Goal: Task Accomplishment & Management: Manage account settings

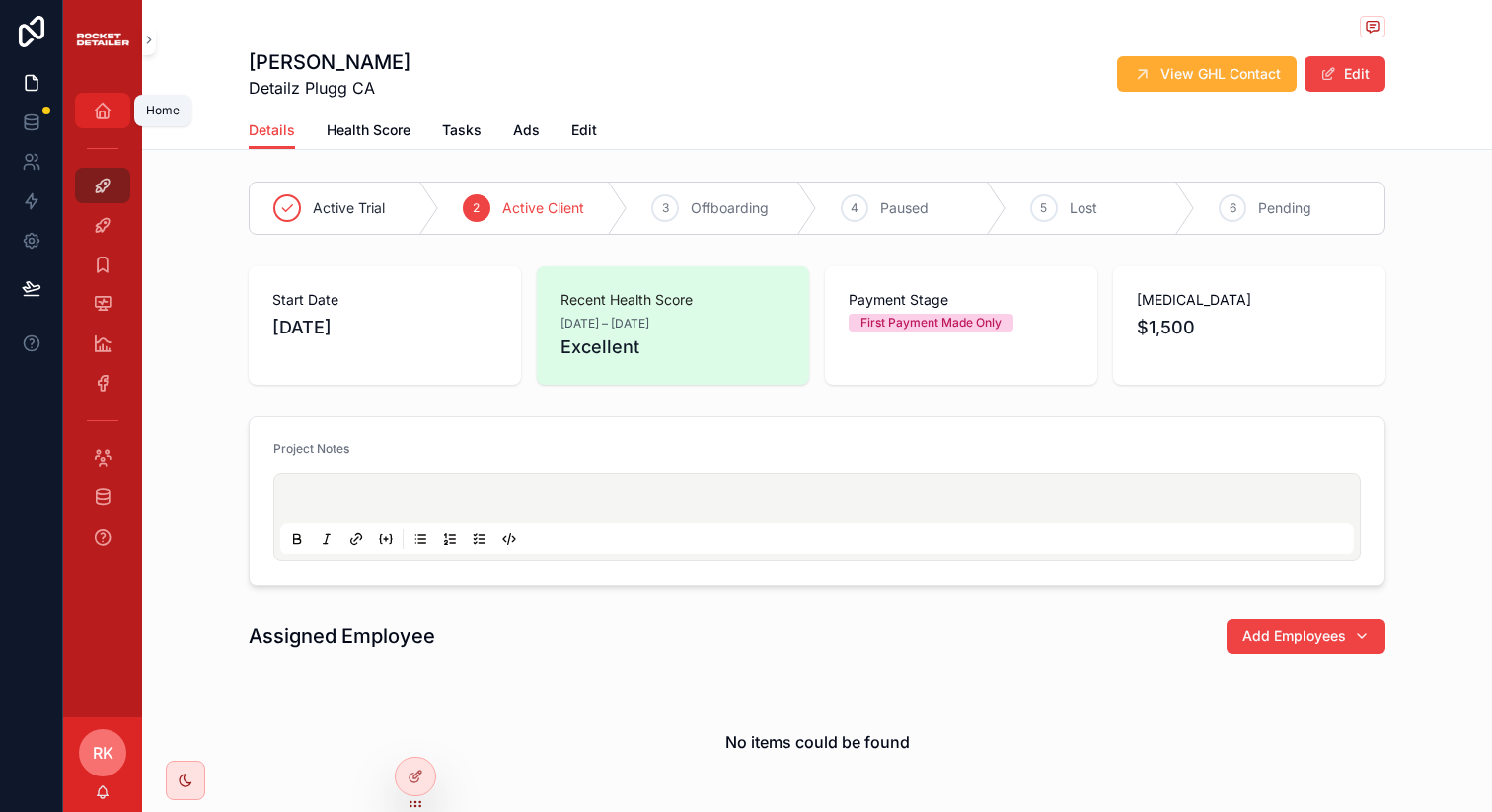
click at [96, 108] on icon "scrollable content" at bounding box center [103, 111] width 20 height 20
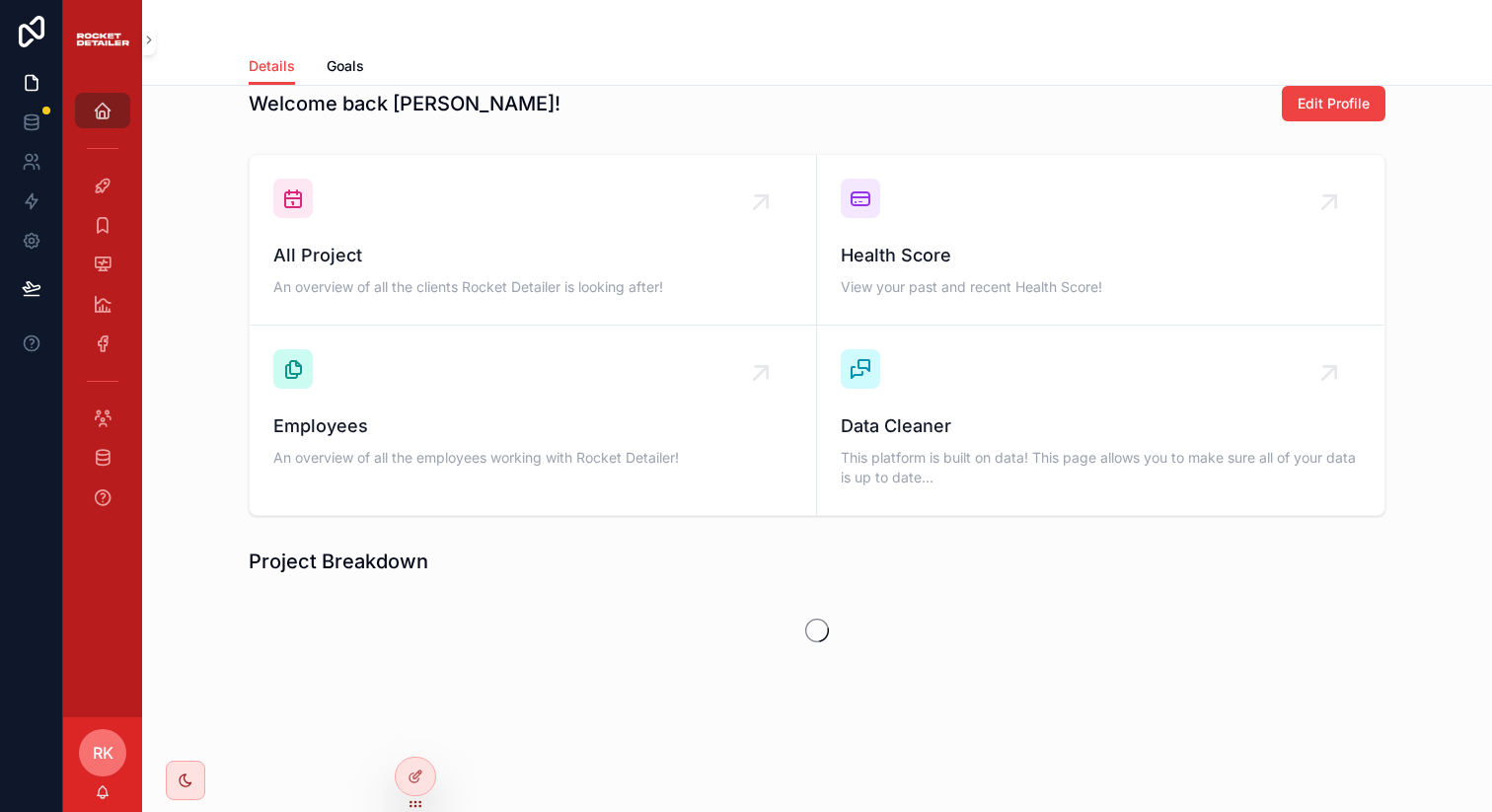
scroll to position [361, 0]
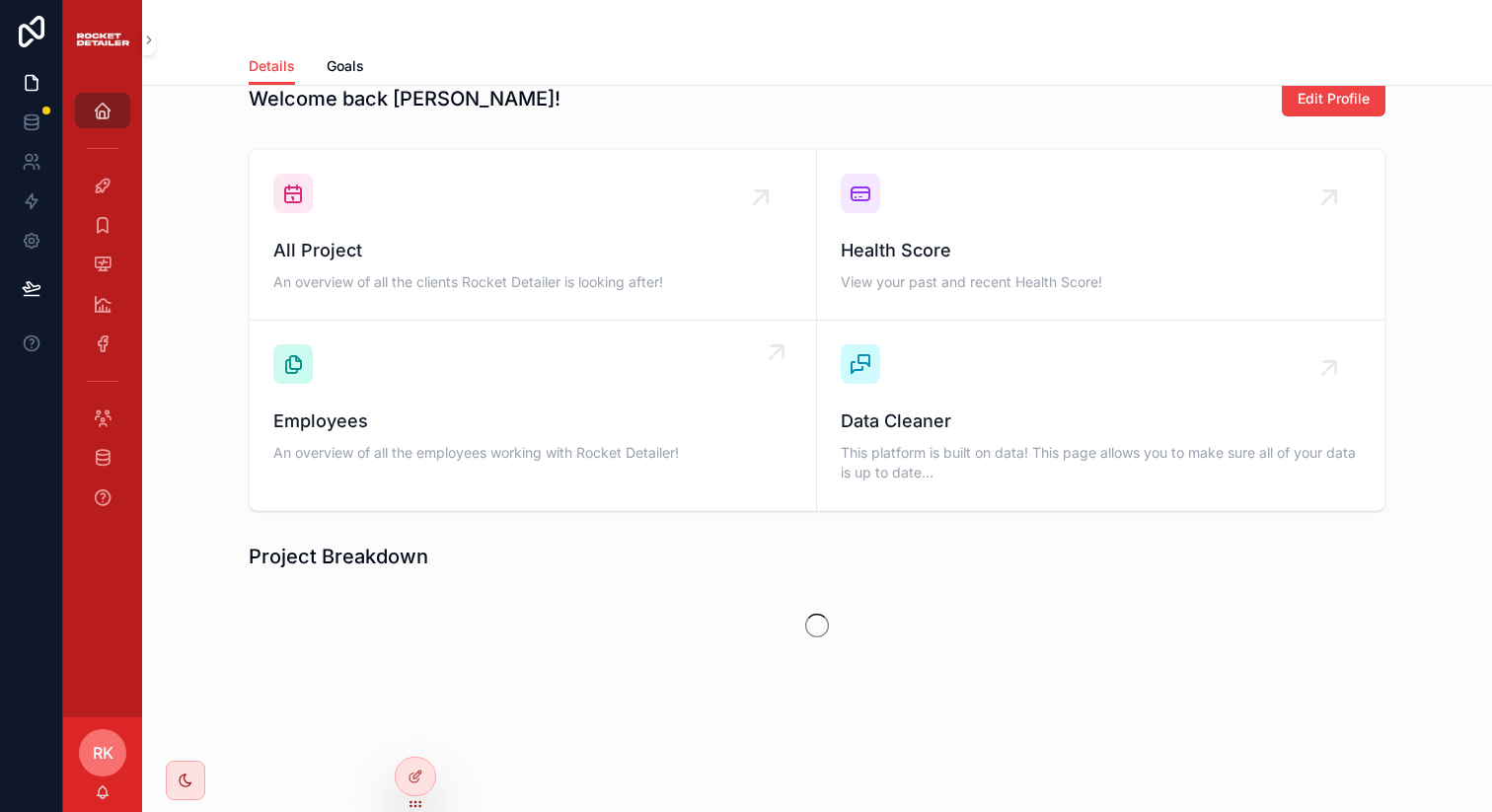
click at [335, 416] on span "Employees" at bounding box center [533, 421] width 519 height 28
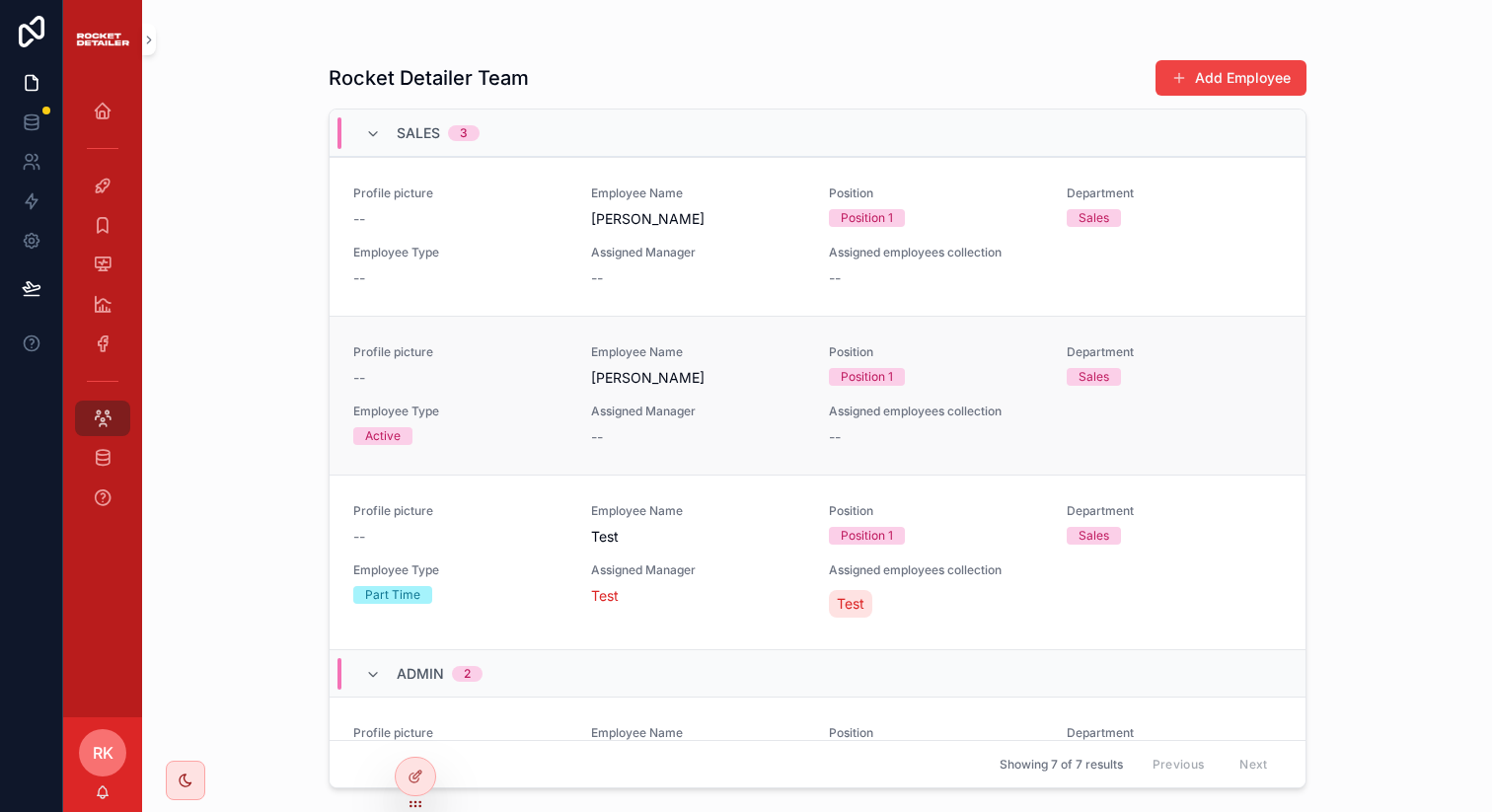
click at [725, 382] on span "[PERSON_NAME]" at bounding box center [698, 377] width 214 height 20
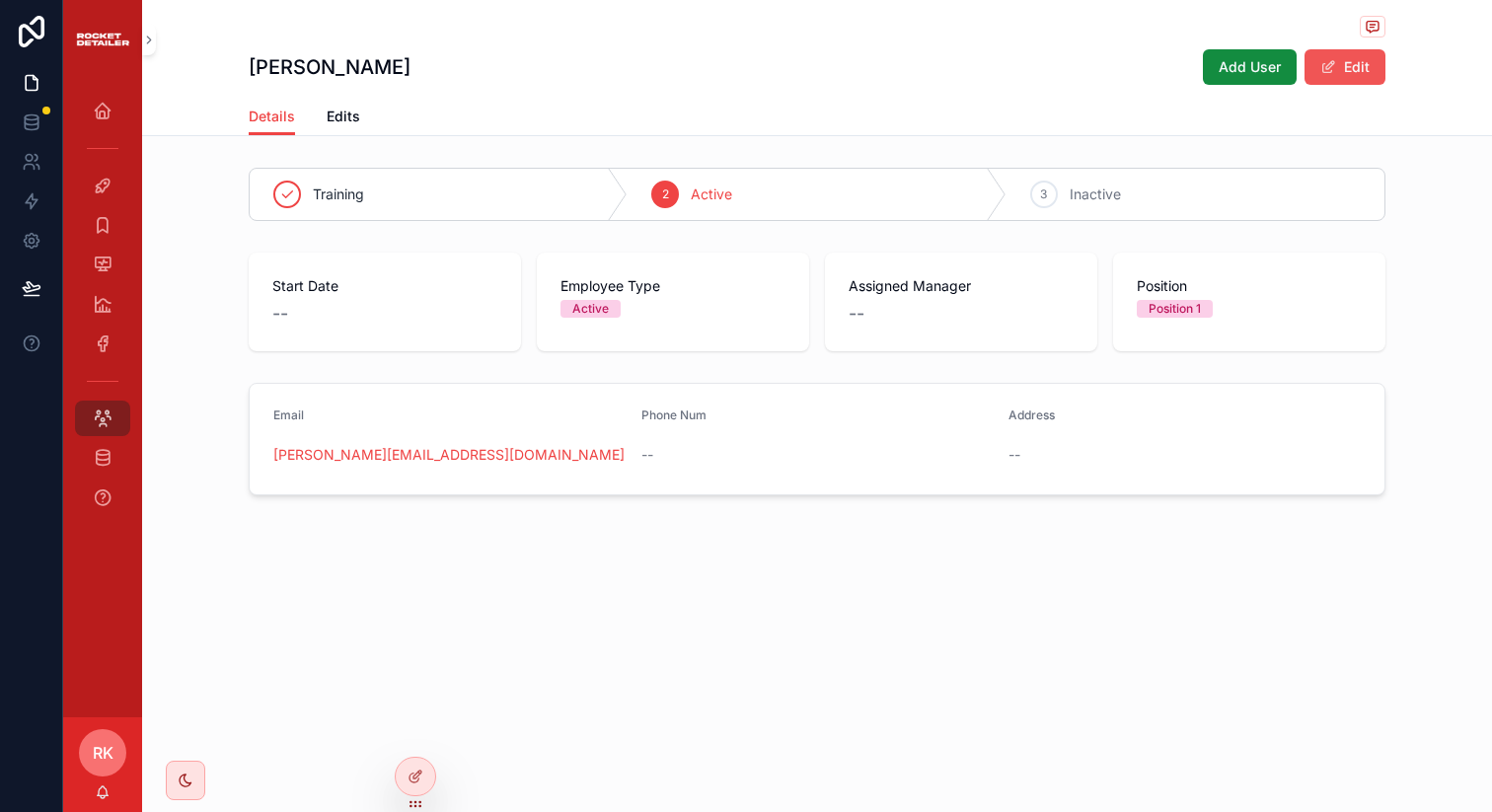
click at [1372, 75] on button "Edit" at bounding box center [1345, 67] width 81 height 36
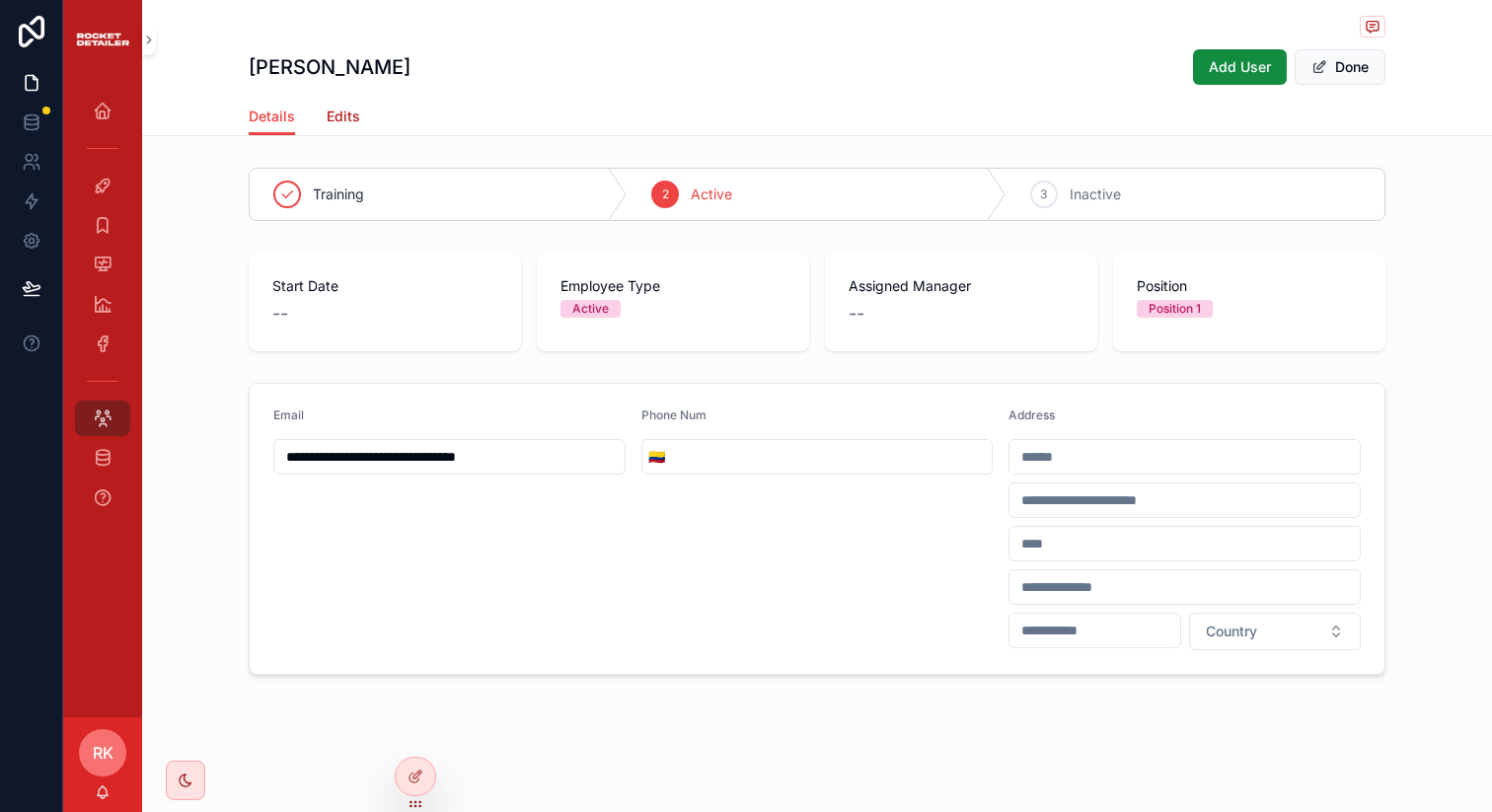
click at [349, 116] on span "Edits" at bounding box center [344, 117] width 34 height 20
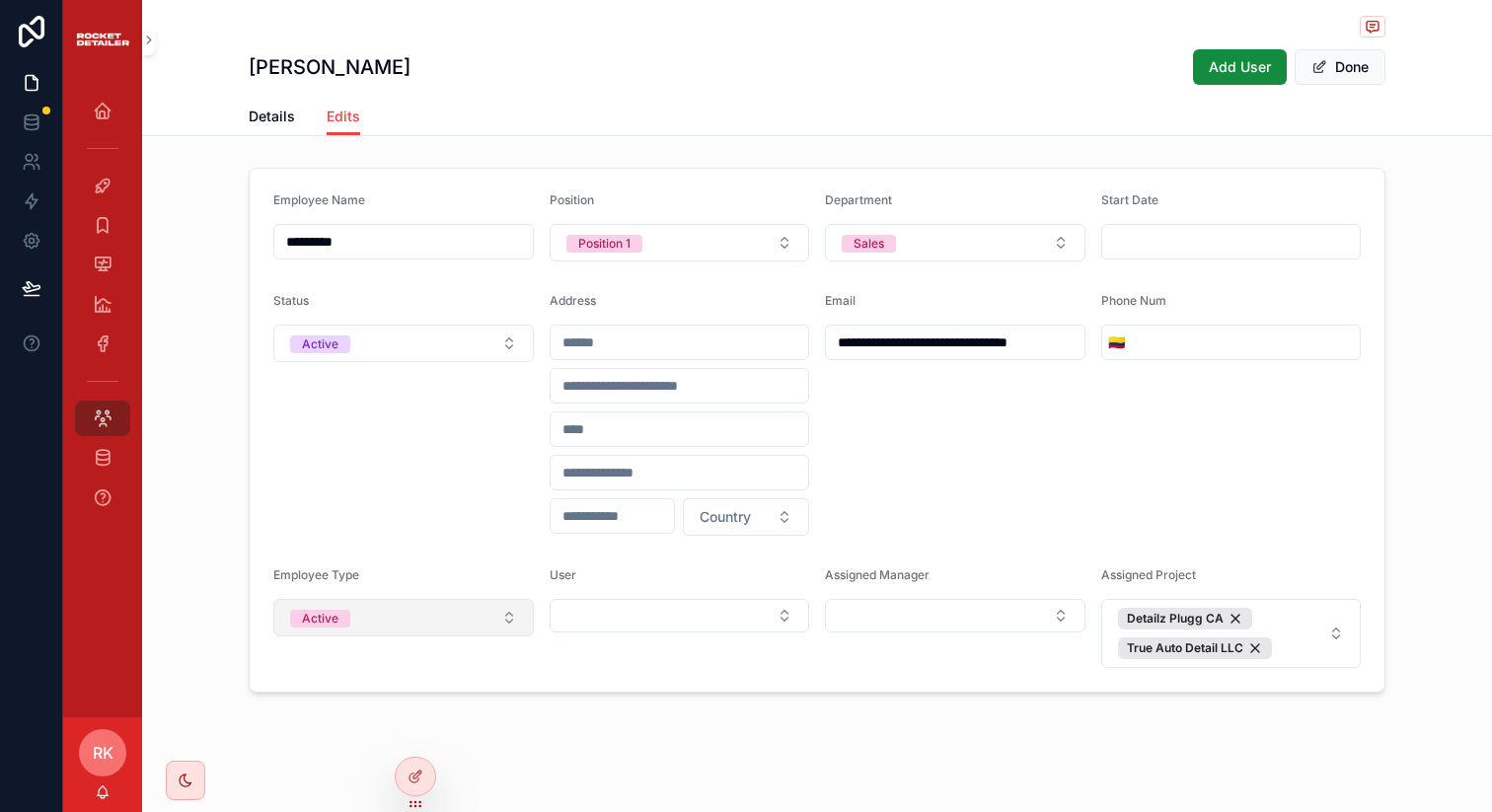
click at [426, 607] on button "Active" at bounding box center [403, 618] width 261 height 38
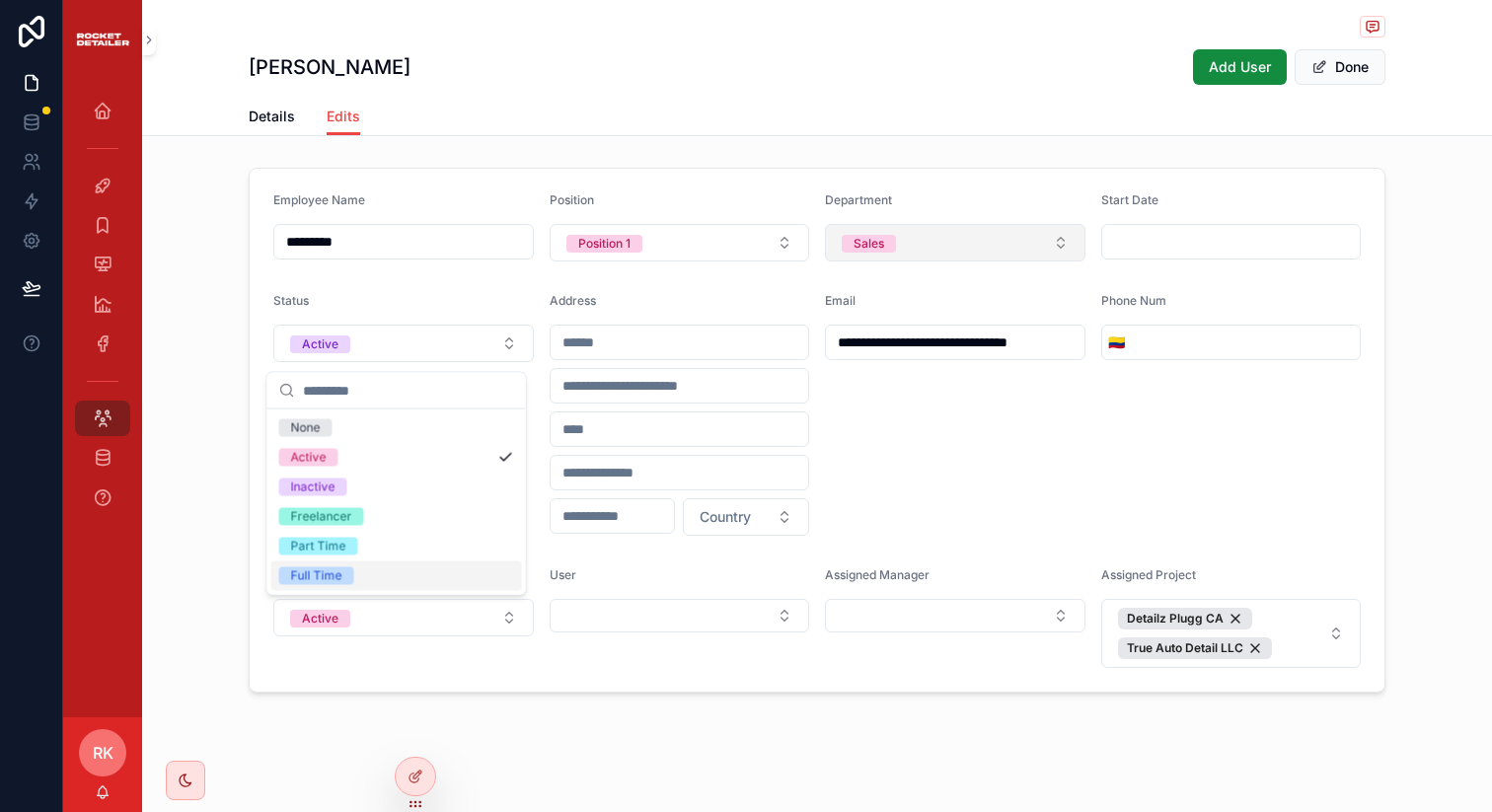
click at [825, 228] on button "Sales" at bounding box center [955, 243] width 261 height 38
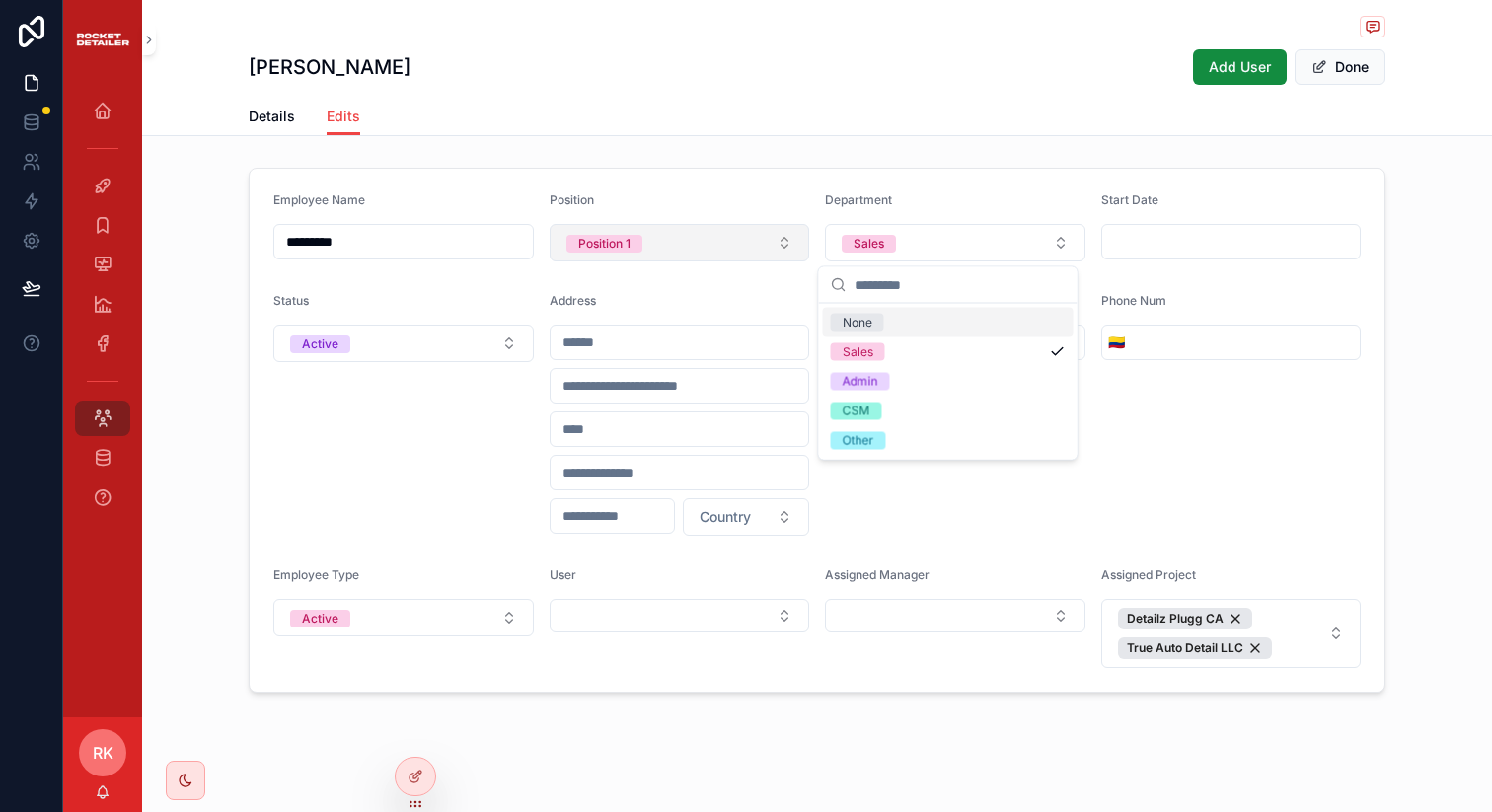
click at [687, 240] on button "Position 1" at bounding box center [680, 243] width 261 height 38
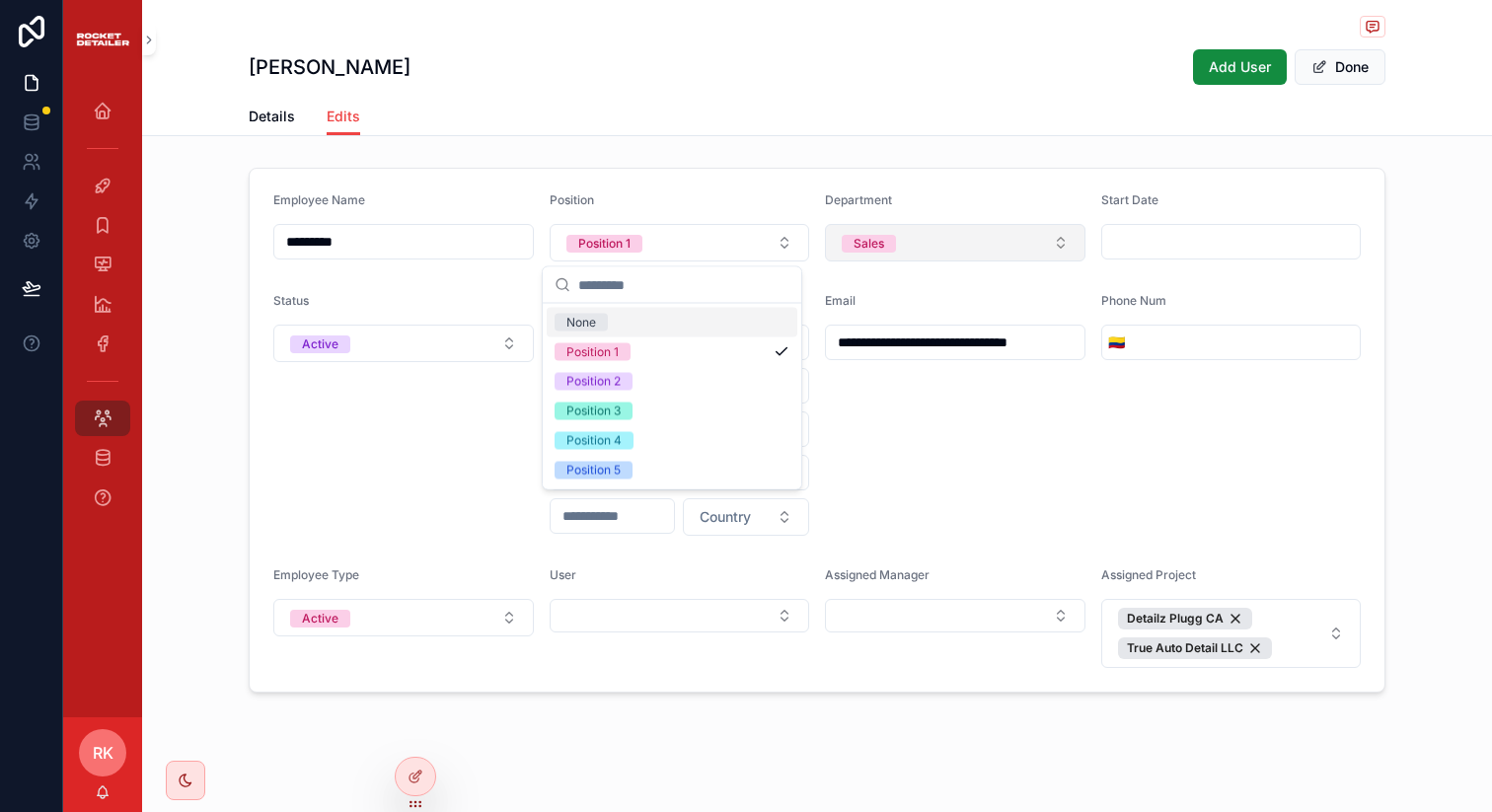
click at [931, 240] on button "Sales" at bounding box center [955, 243] width 261 height 38
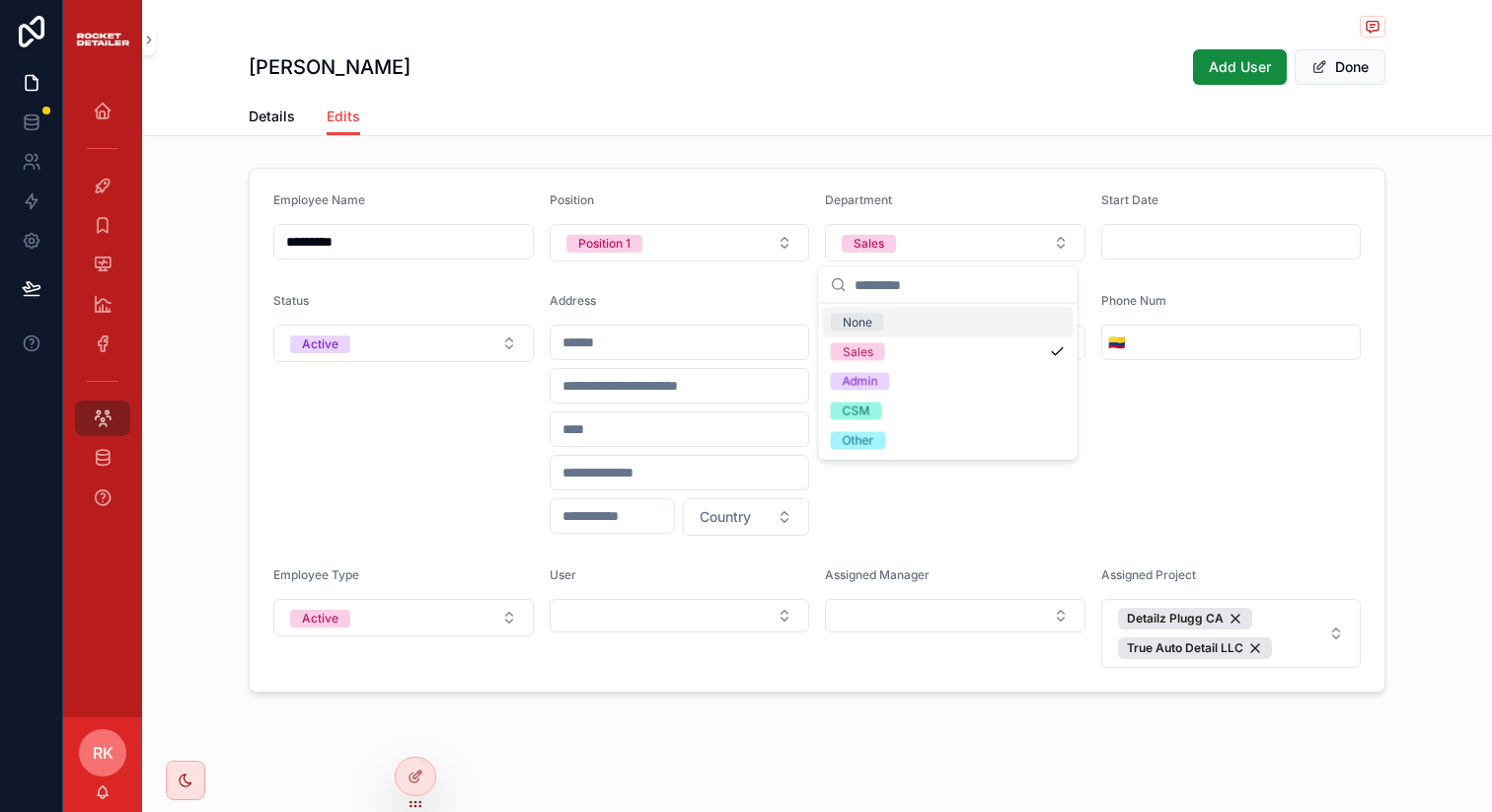
click at [922, 169] on form "**********" at bounding box center [816, 430] width 1134 height 523
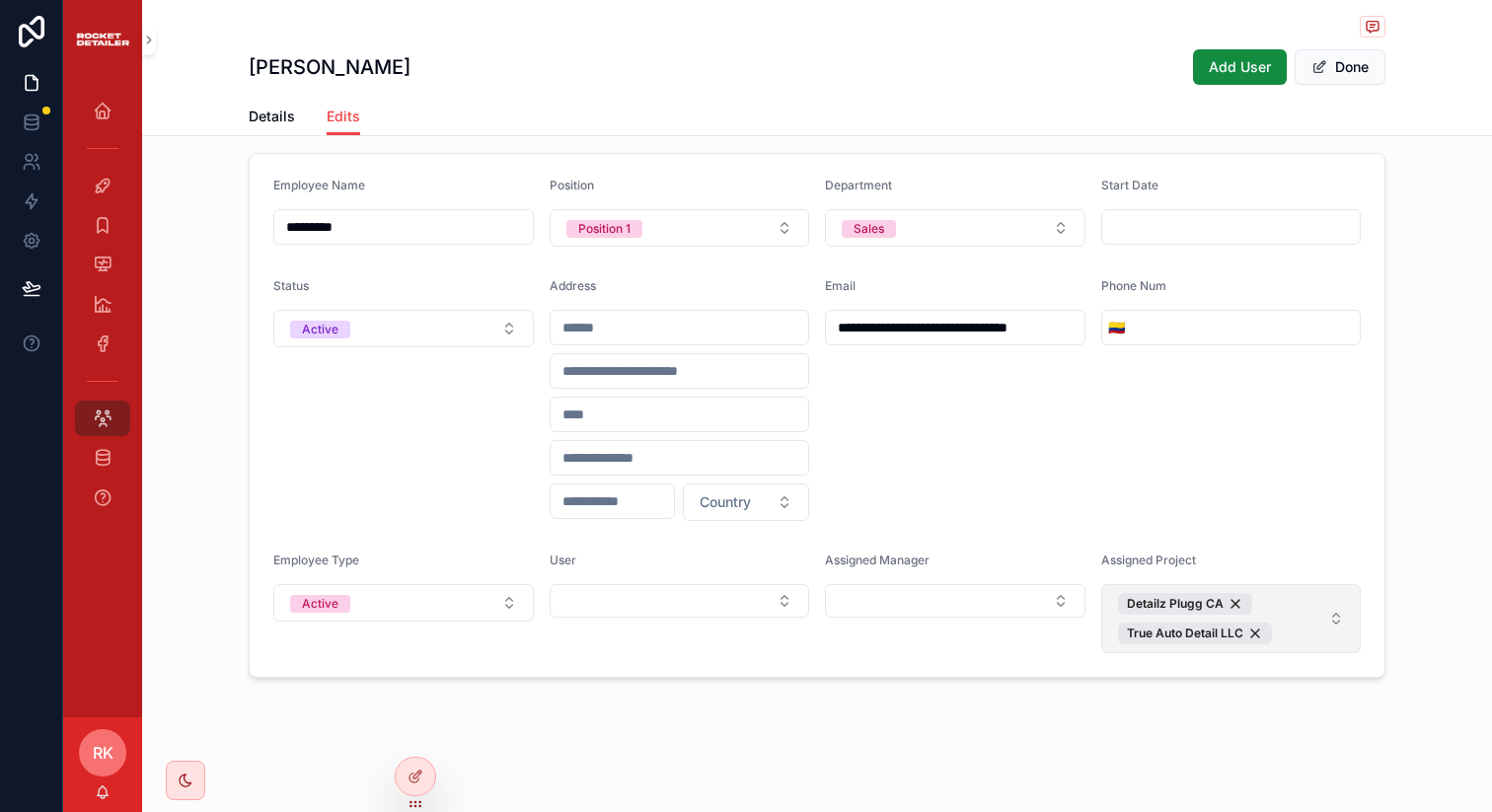
scroll to position [15, 0]
click at [965, 215] on button "Sales" at bounding box center [955, 228] width 261 height 38
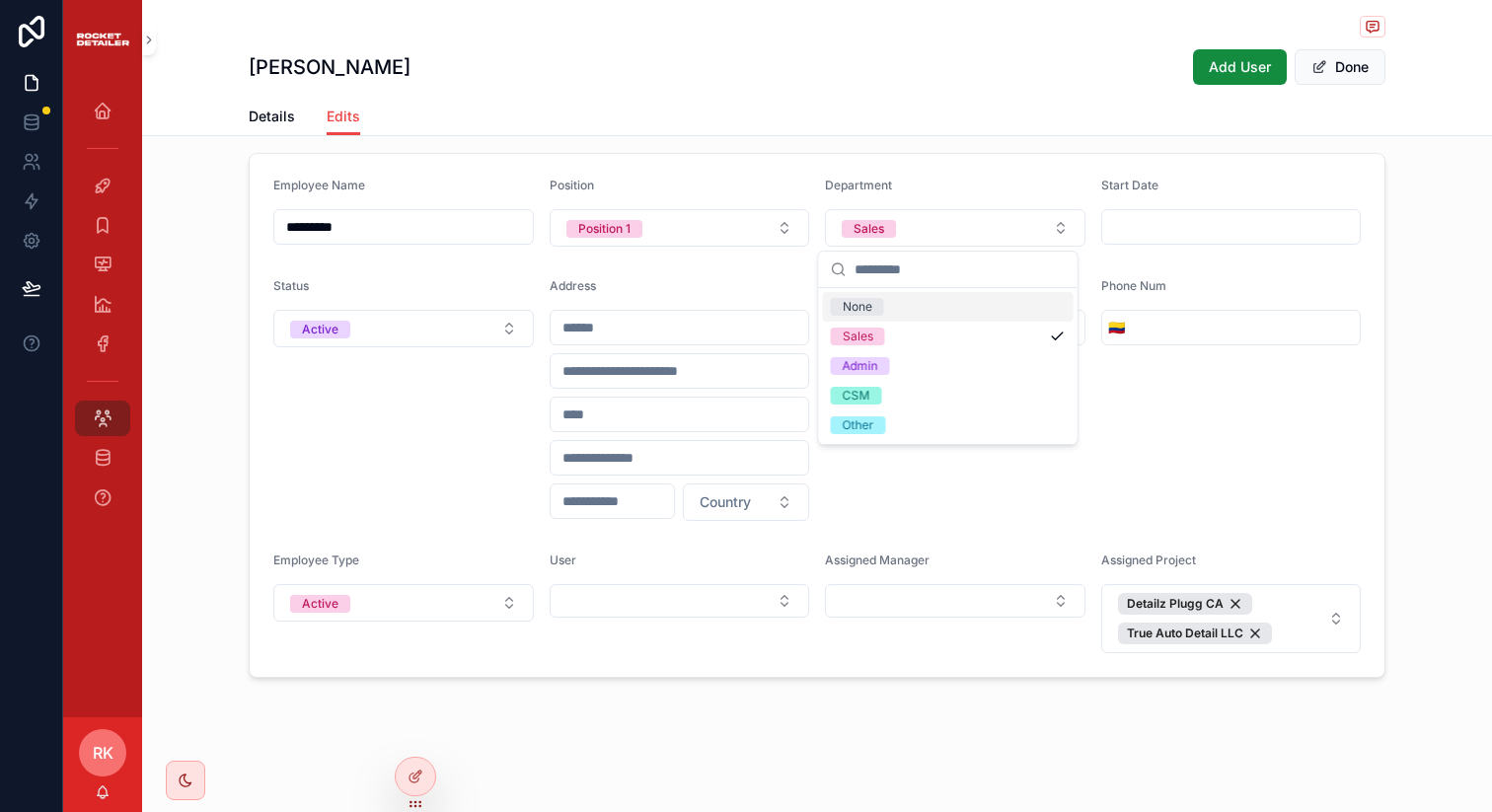
click at [849, 148] on div "**********" at bounding box center [816, 415] width 1349 height 541
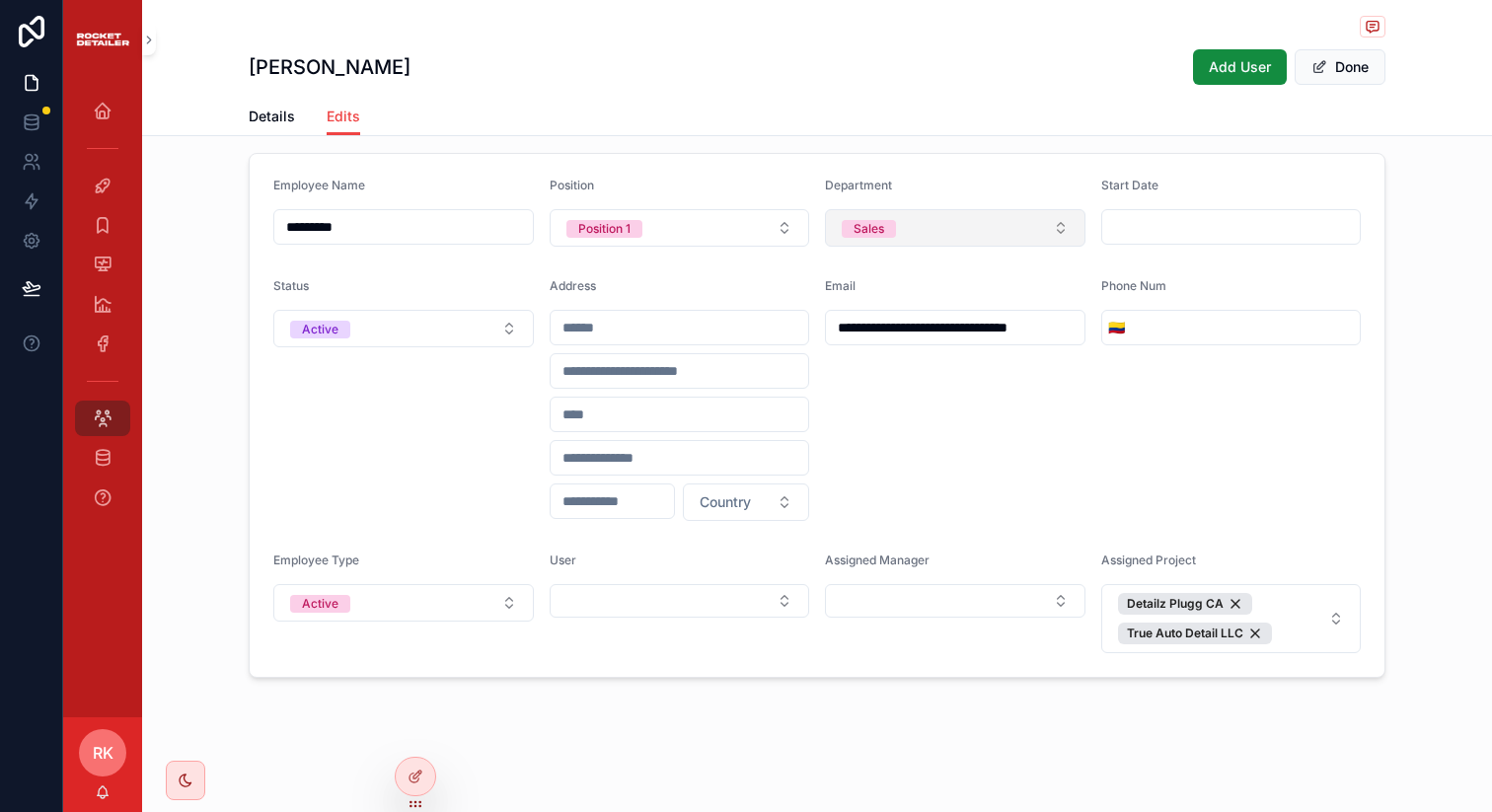
click at [874, 231] on div "Sales" at bounding box center [868, 229] width 31 height 18
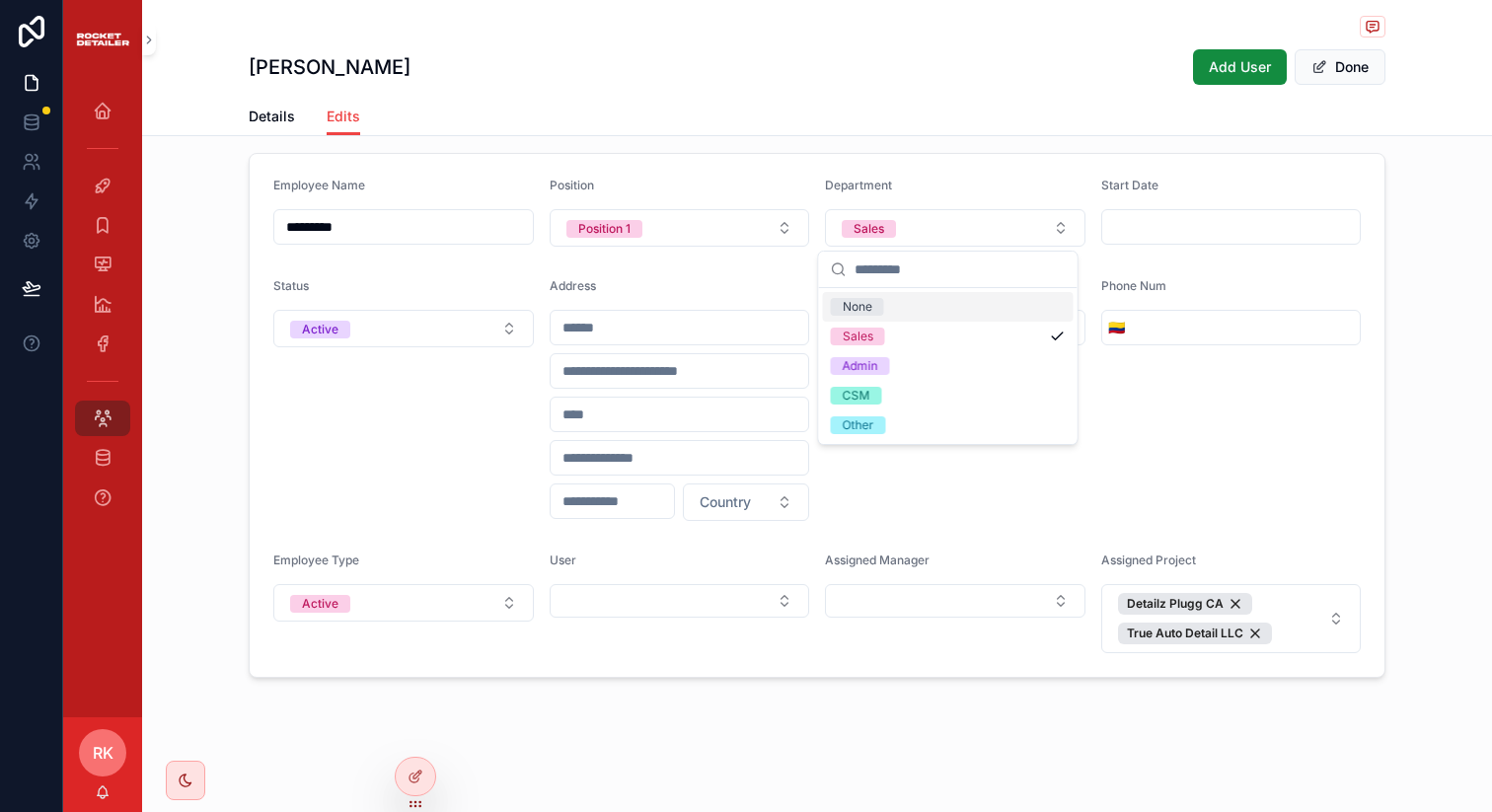
click at [853, 122] on div "Details Edits" at bounding box center [816, 117] width 1136 height 38
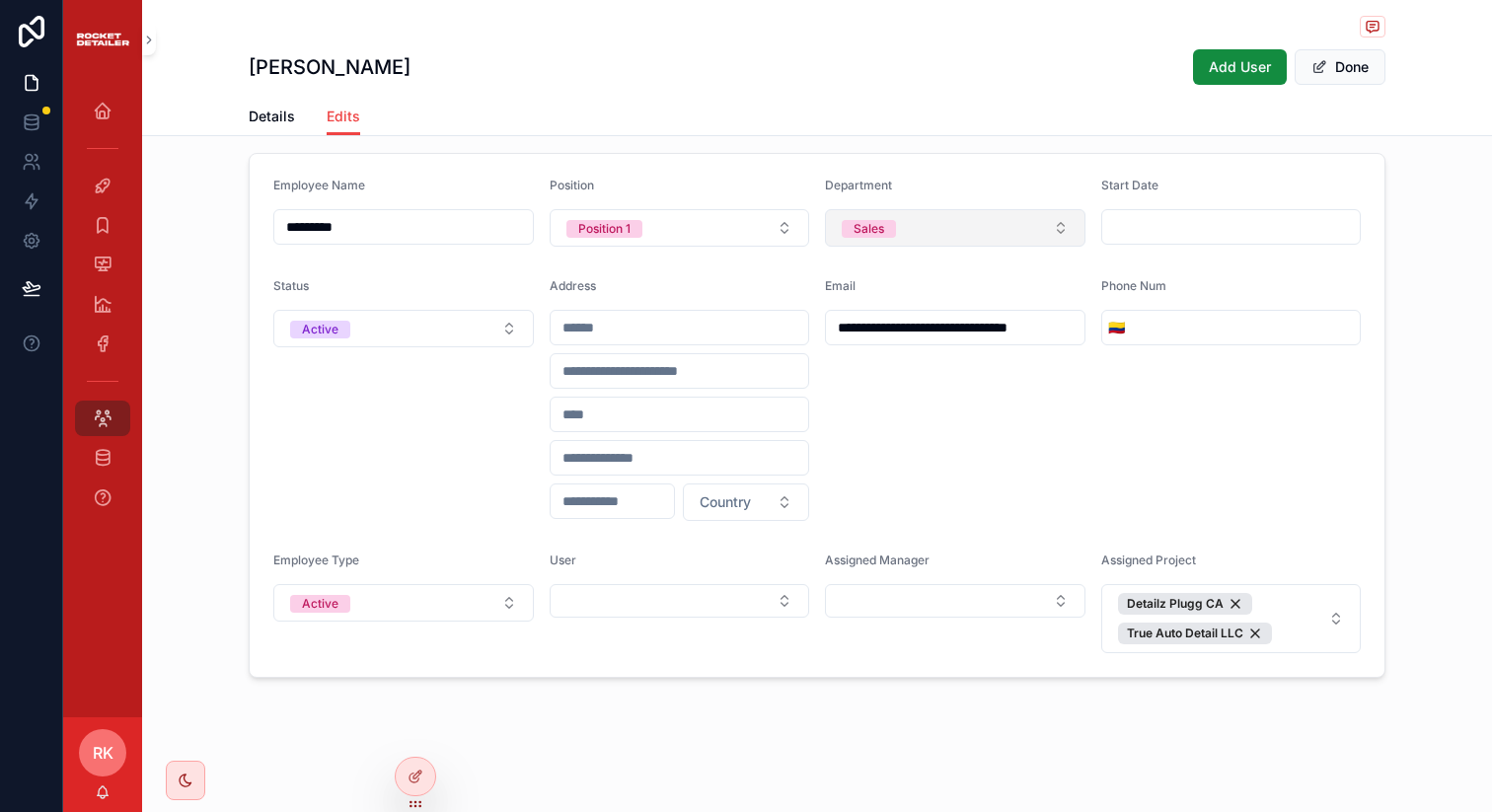
click at [915, 218] on button "Sales" at bounding box center [955, 228] width 261 height 38
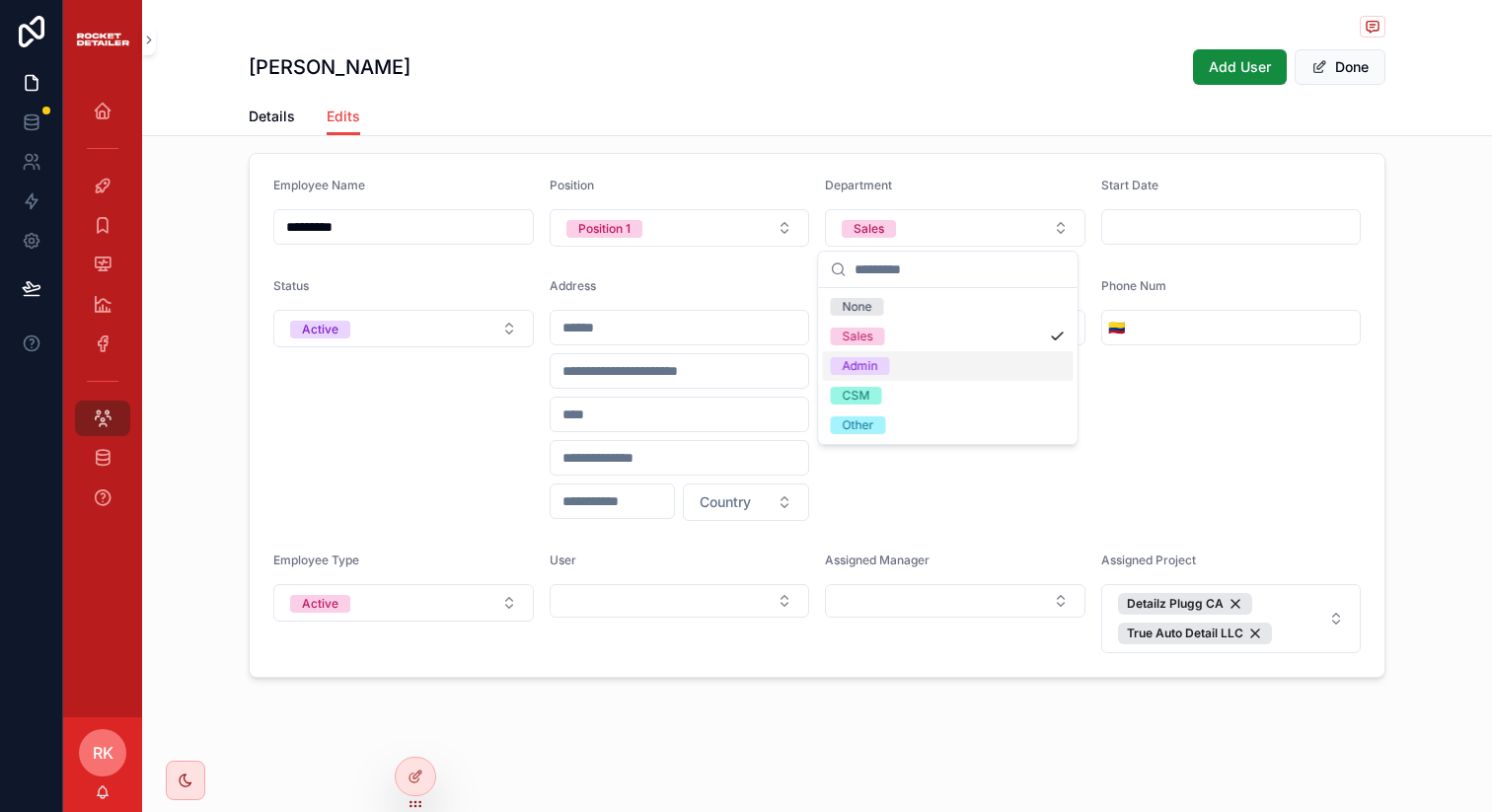
click at [463, 419] on div "Status Active" at bounding box center [403, 399] width 261 height 243
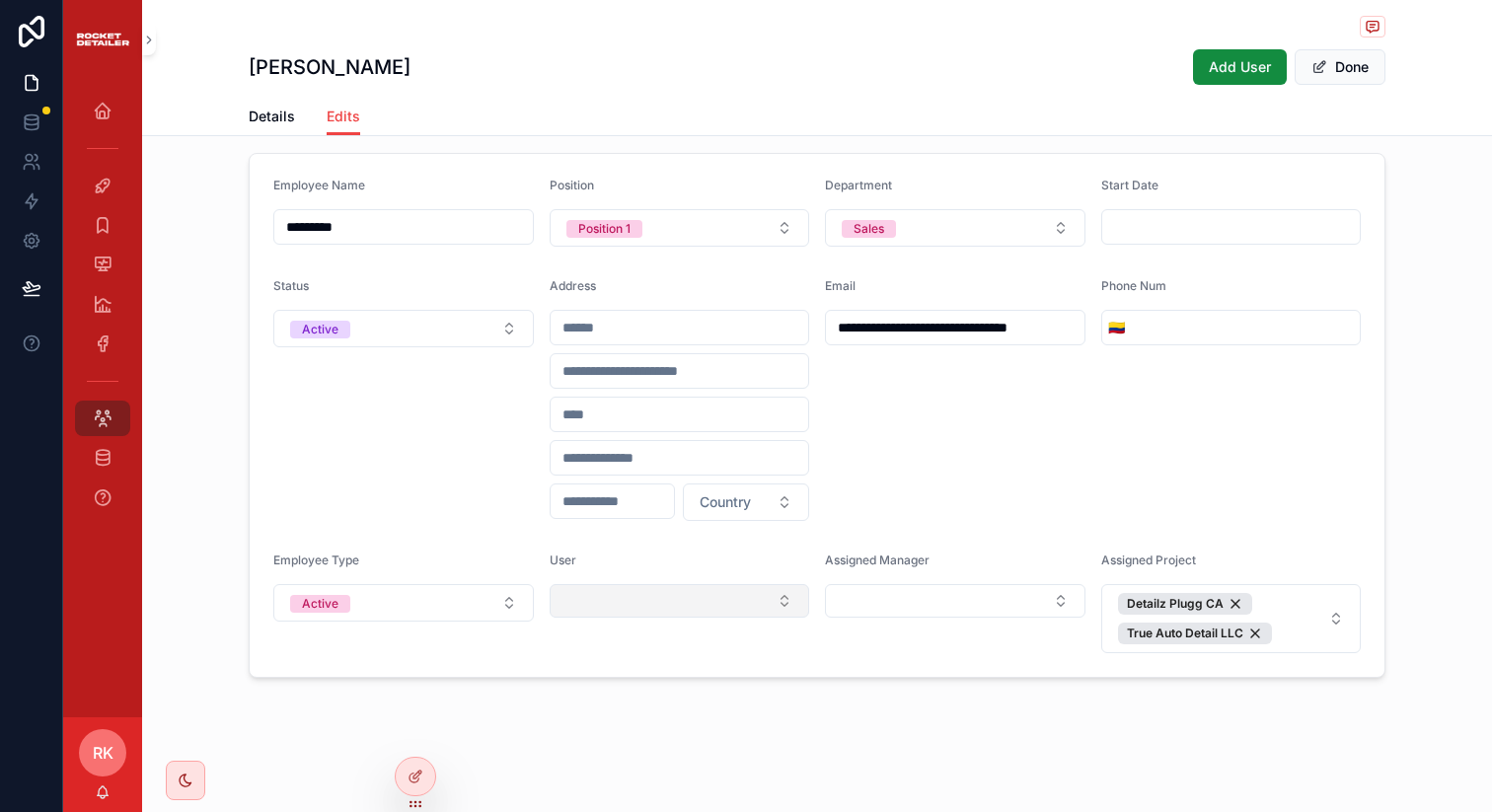
click at [751, 595] on button "Select Button" at bounding box center [680, 601] width 261 height 34
click at [457, 513] on div "Status Active" at bounding box center [403, 399] width 261 height 243
click at [1018, 219] on button "Sales" at bounding box center [955, 228] width 261 height 38
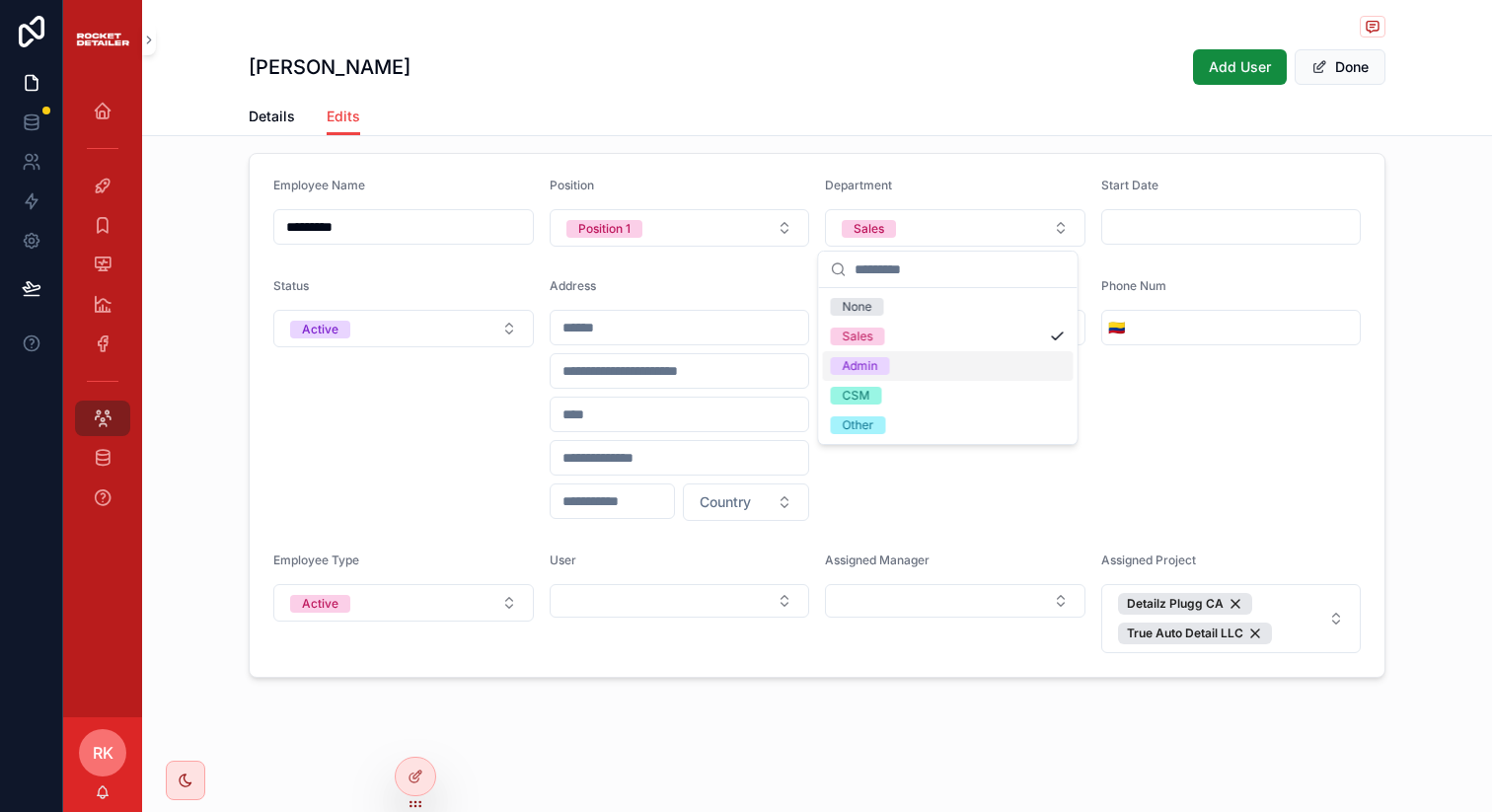
click at [436, 421] on div "Status Active" at bounding box center [403, 399] width 261 height 243
